Goal: Information Seeking & Learning: Learn about a topic

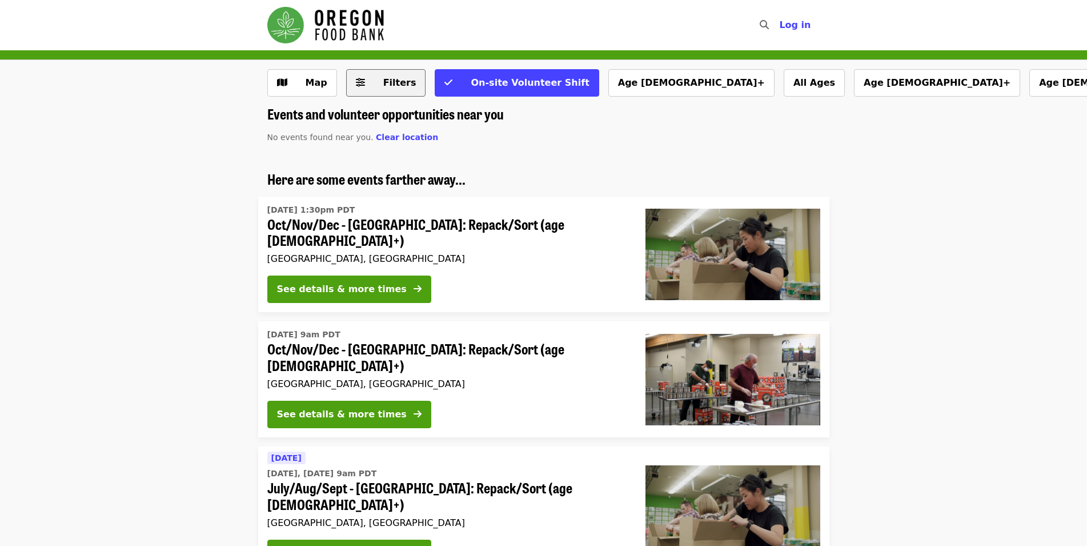
click at [375, 78] on span "Filters" at bounding box center [394, 83] width 45 height 14
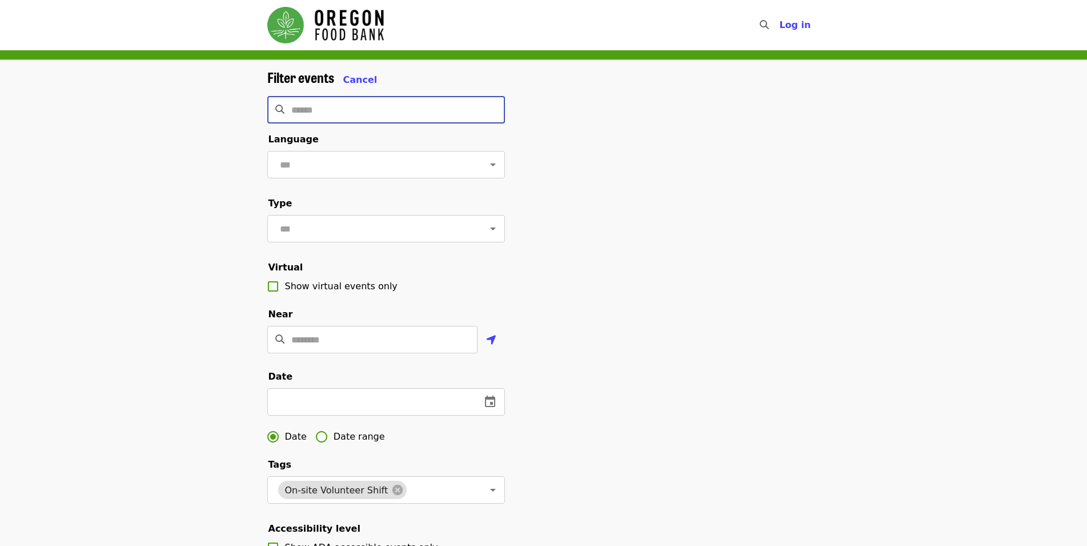
click at [348, 105] on input "Search" at bounding box center [398, 109] width 214 height 27
type input "*"
type input "***"
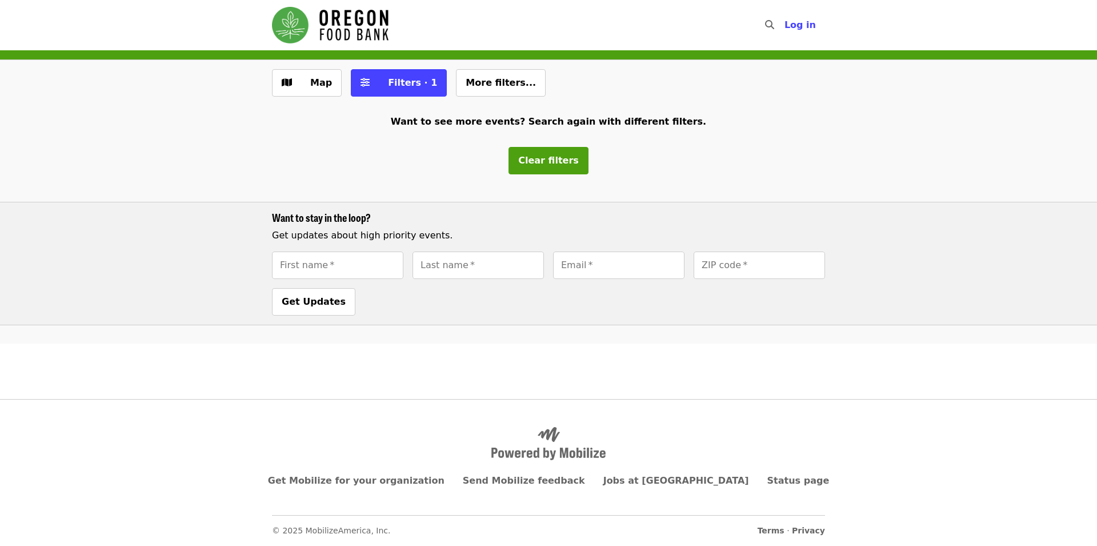
click at [326, 25] on img "Main navigation" at bounding box center [330, 25] width 117 height 37
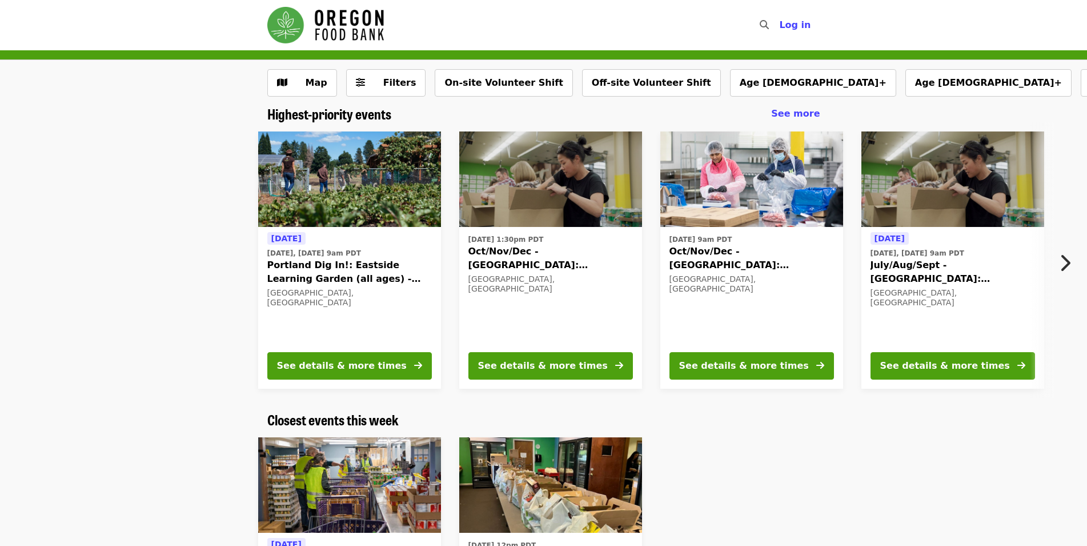
click at [1073, 261] on button "Next item" at bounding box center [1068, 263] width 38 height 32
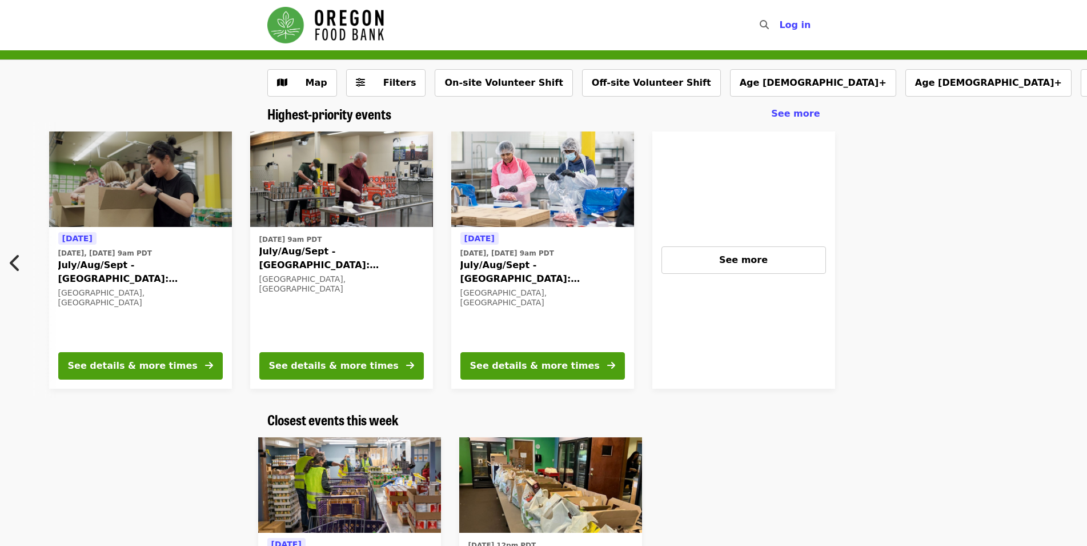
scroll to position [0, 816]
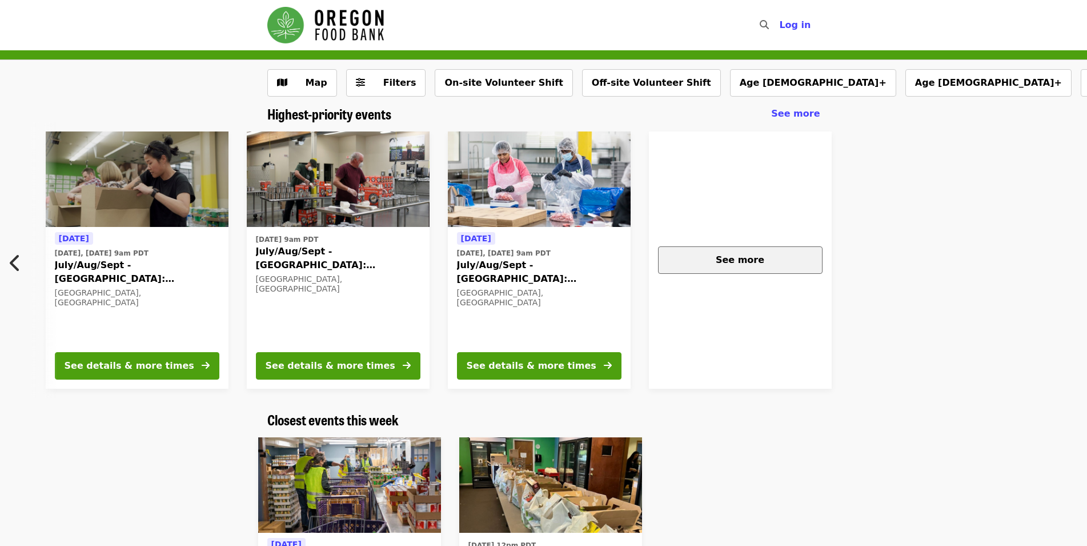
click at [765, 253] on div "See more" at bounding box center [740, 260] width 145 height 14
click at [719, 229] on div "See more" at bounding box center [740, 259] width 183 height 257
click at [803, 27] on span "Log in" at bounding box center [794, 24] width 31 height 11
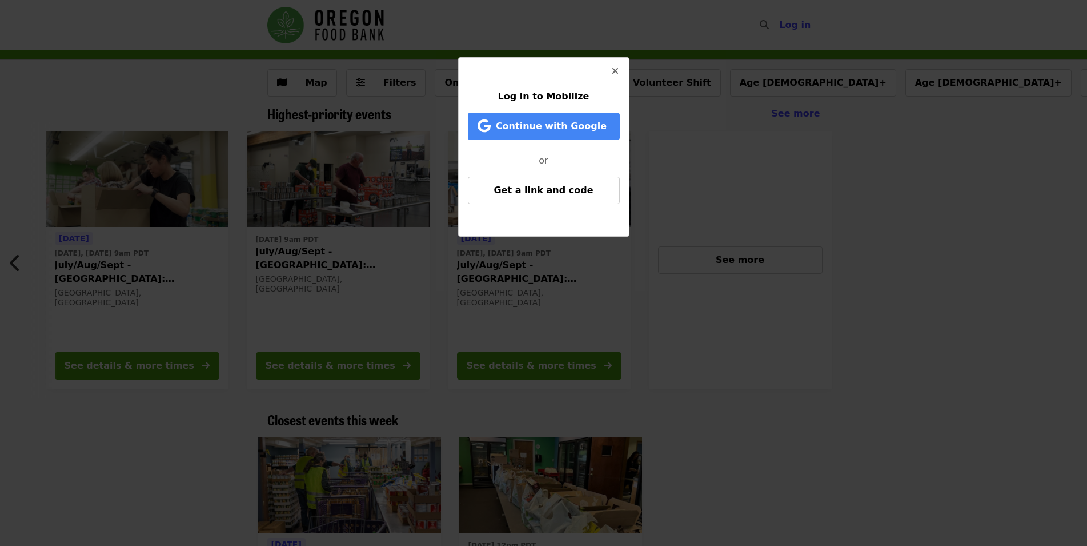
click at [606, 70] on button "Close" at bounding box center [615, 71] width 27 height 27
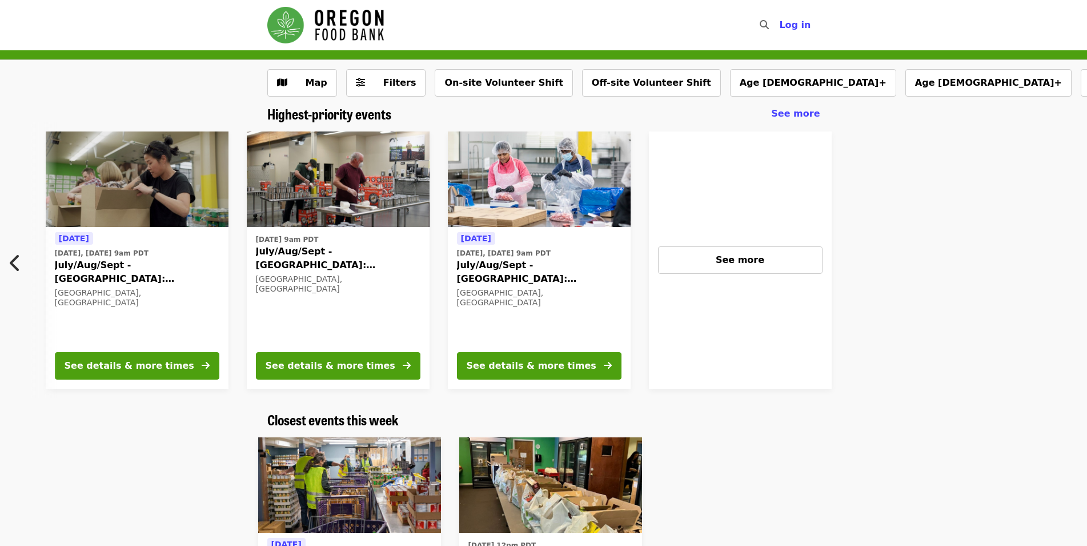
click at [316, 37] on img "Main navigation" at bounding box center [325, 25] width 117 height 37
click at [301, 33] on img "Main navigation" at bounding box center [325, 25] width 117 height 37
click at [287, 26] on img "Main navigation" at bounding box center [325, 25] width 117 height 37
click at [300, 34] on img "Main navigation" at bounding box center [325, 25] width 117 height 37
click at [351, 8] on img "Main navigation" at bounding box center [325, 25] width 117 height 37
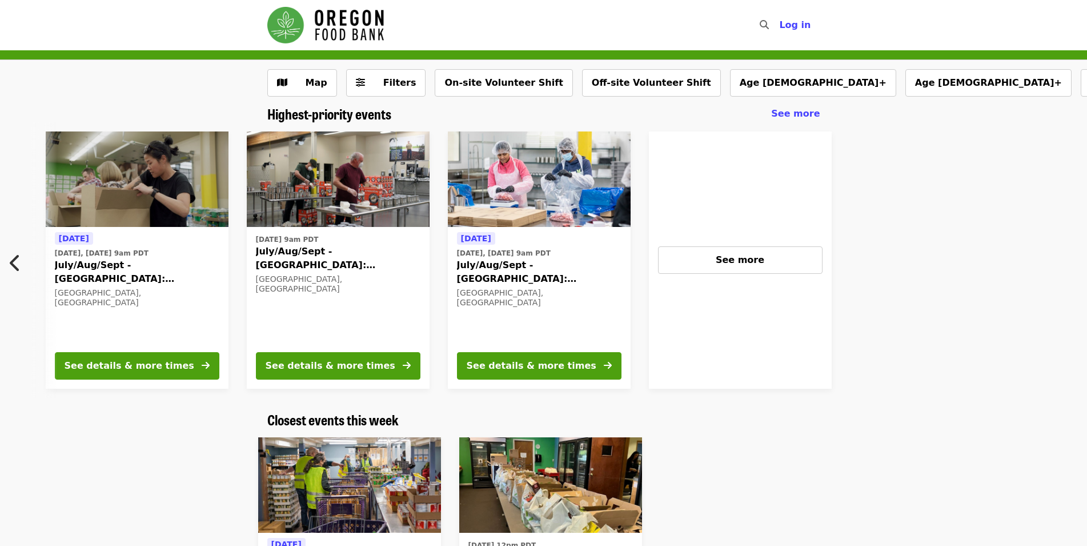
click at [291, 33] on img "Main navigation" at bounding box center [325, 25] width 117 height 37
click at [272, 37] on img "Main navigation" at bounding box center [325, 25] width 117 height 37
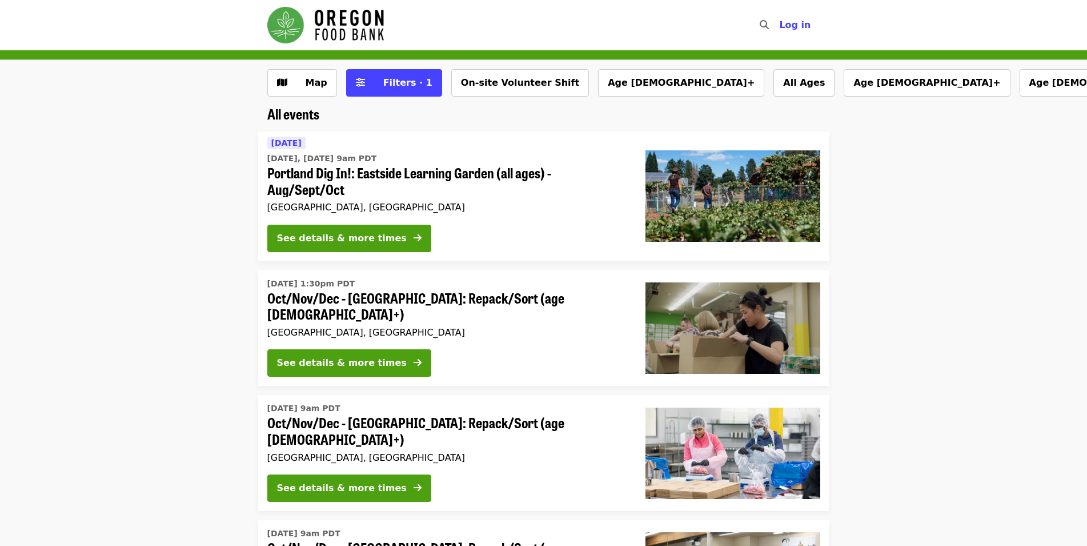
click at [323, 25] on img "Main navigation" at bounding box center [325, 25] width 117 height 37
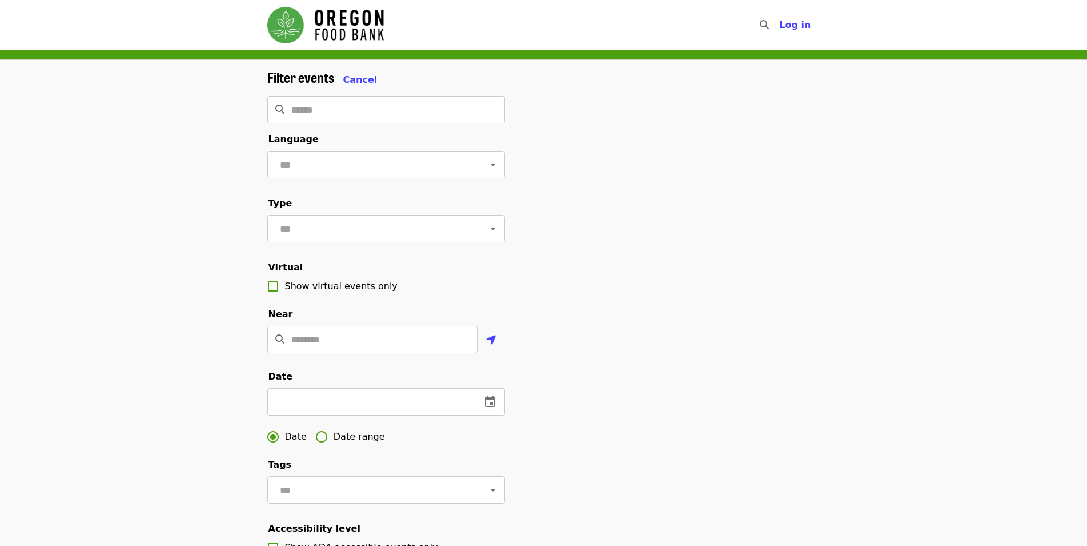
click at [292, 13] on img "Main navigation" at bounding box center [325, 25] width 117 height 37
click at [796, 25] on span "Log in" at bounding box center [794, 24] width 31 height 11
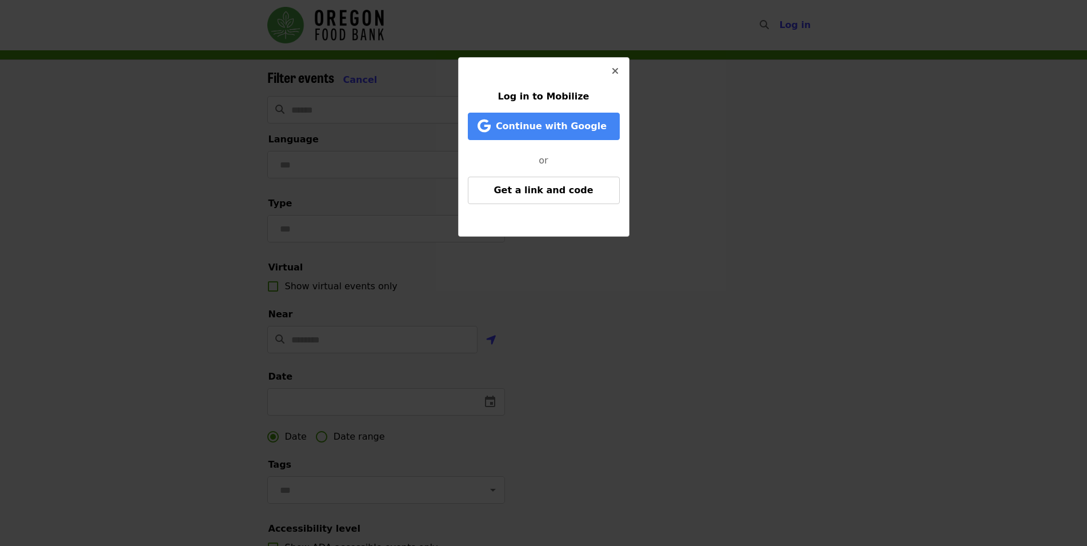
click at [592, 140] on div "Continue with Google" at bounding box center [544, 129] width 152 height 32
click at [590, 119] on span "Continue with Google" at bounding box center [546, 126] width 129 height 14
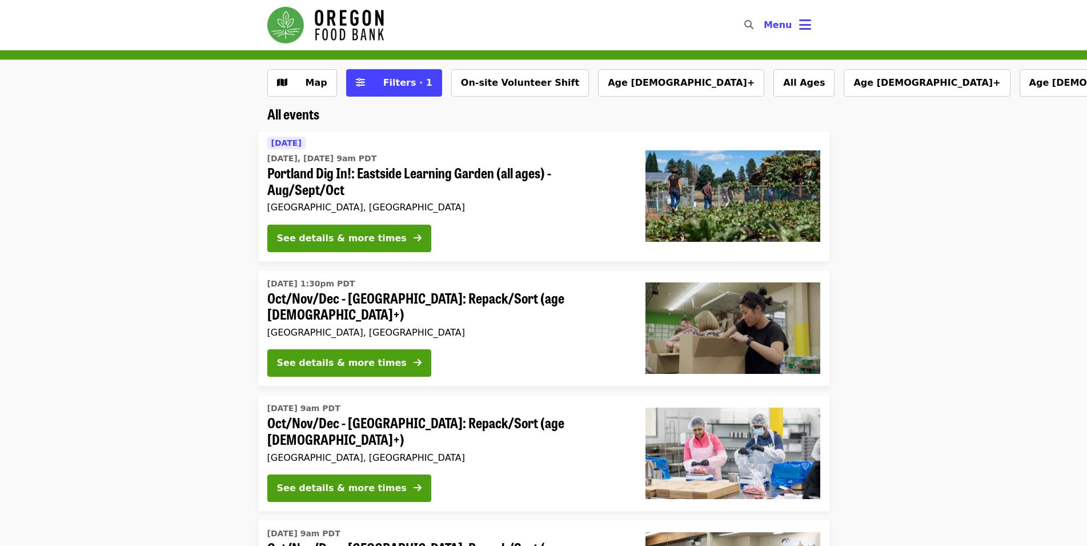
click at [294, 37] on img "Main navigation" at bounding box center [325, 25] width 117 height 37
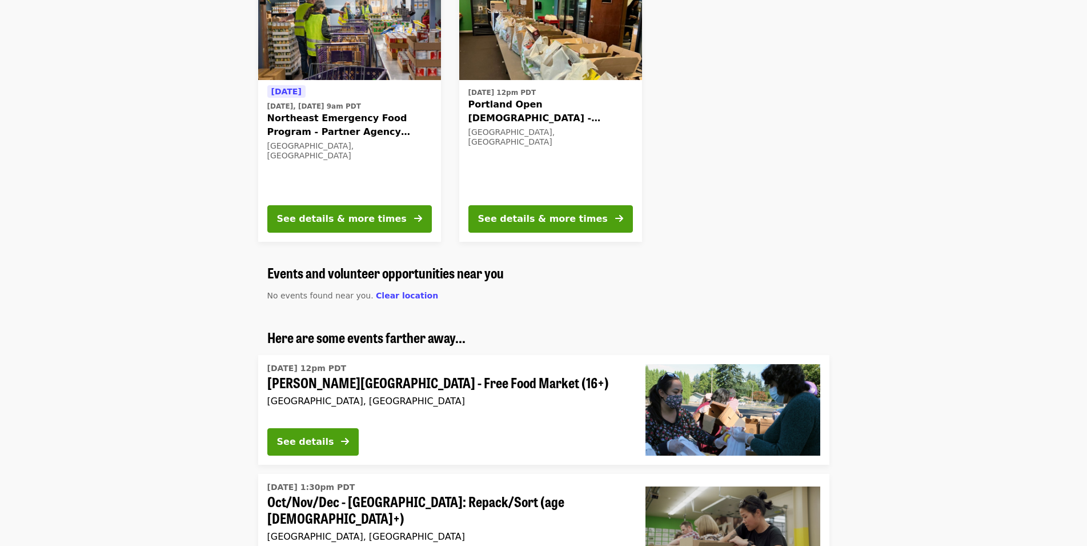
scroll to position [466, 0]
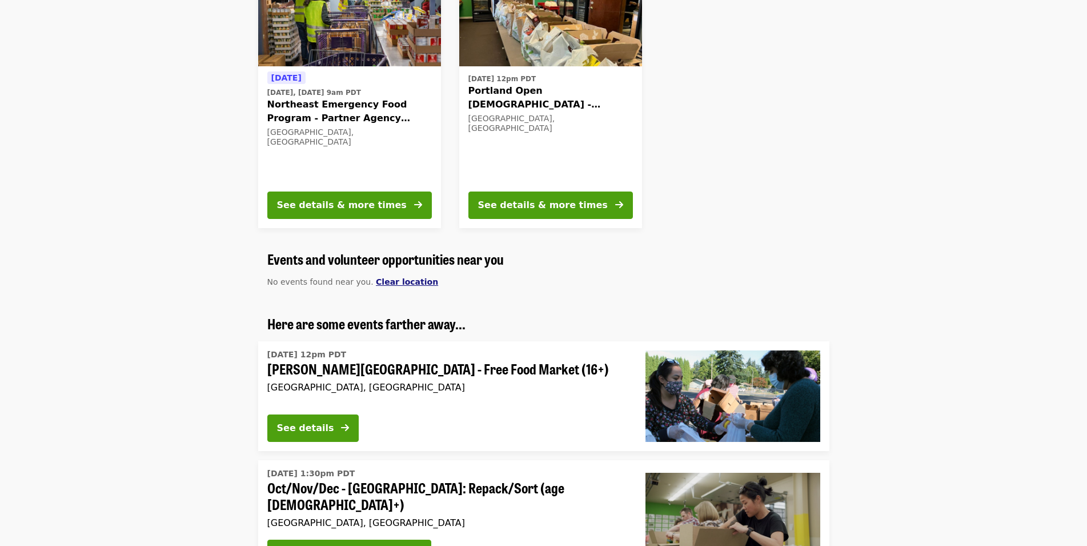
click at [389, 280] on span "Clear location" at bounding box center [407, 281] width 62 height 9
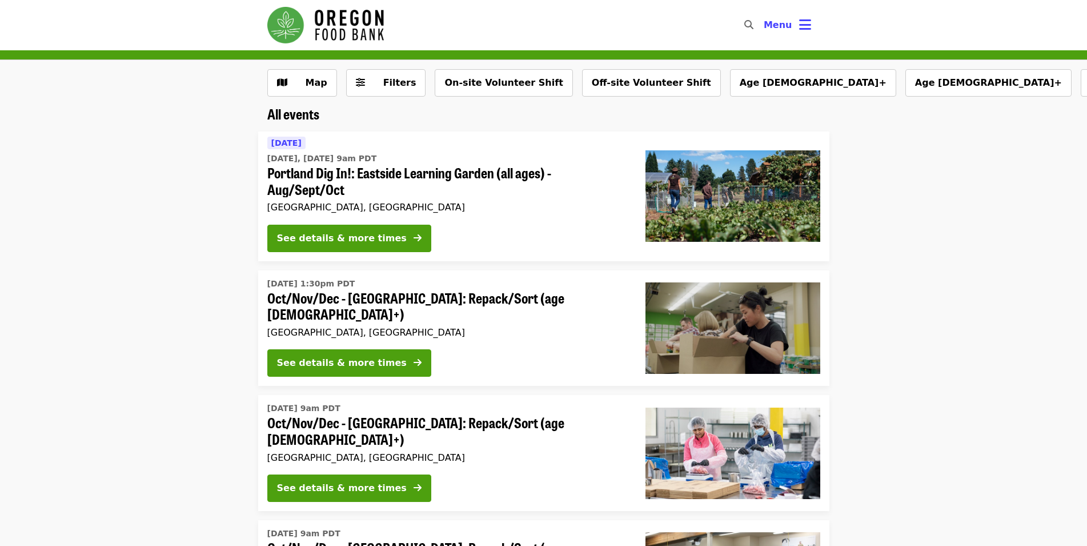
click at [298, 30] on img "Main navigation" at bounding box center [325, 25] width 117 height 37
